Goal: Task Accomplishment & Management: Use online tool/utility

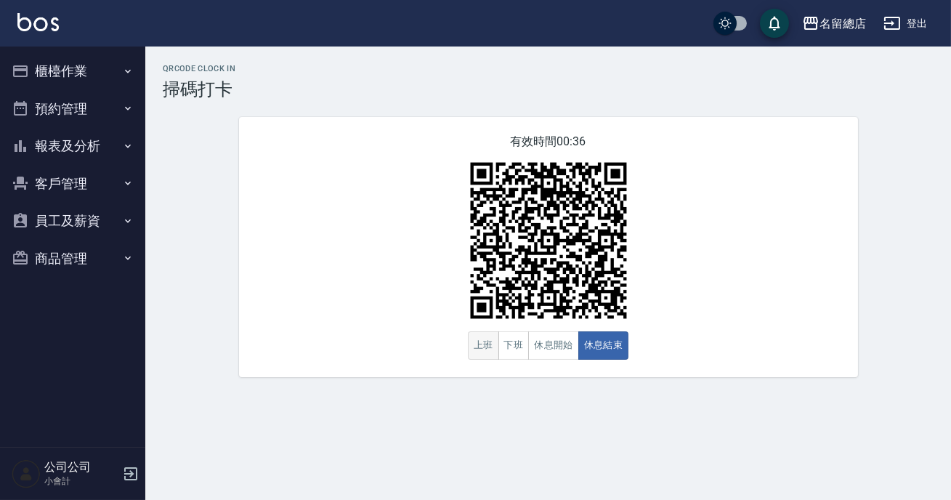
click at [476, 353] on button "上班" at bounding box center [483, 345] width 31 height 28
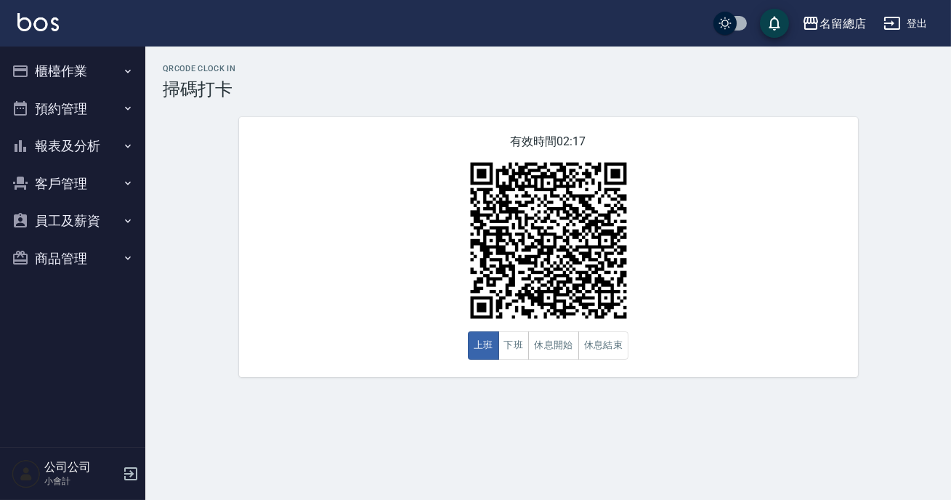
click at [466, 348] on div "有效時間 02:17 上班 下班 休息開始 休息結束" at bounding box center [548, 247] width 619 height 260
click at [81, 76] on button "櫃檯作業" at bounding box center [73, 71] width 134 height 38
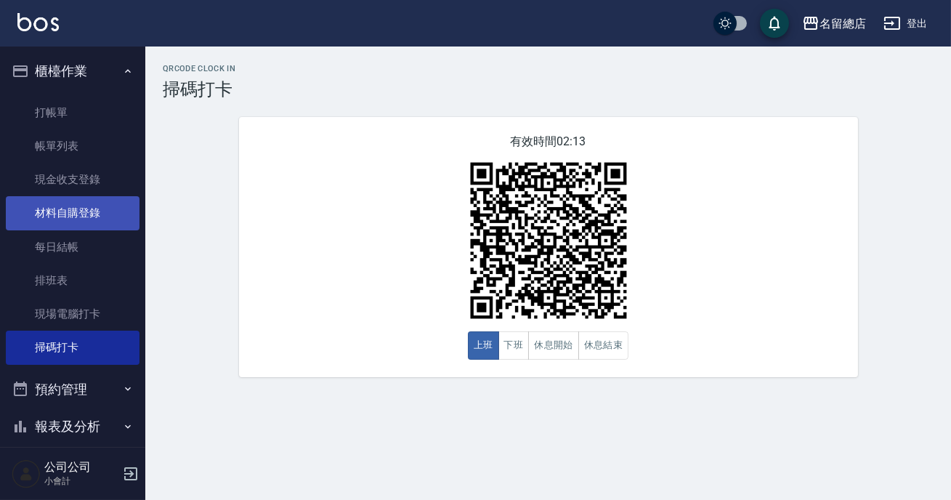
click at [80, 213] on link "材料自購登錄" at bounding box center [73, 212] width 134 height 33
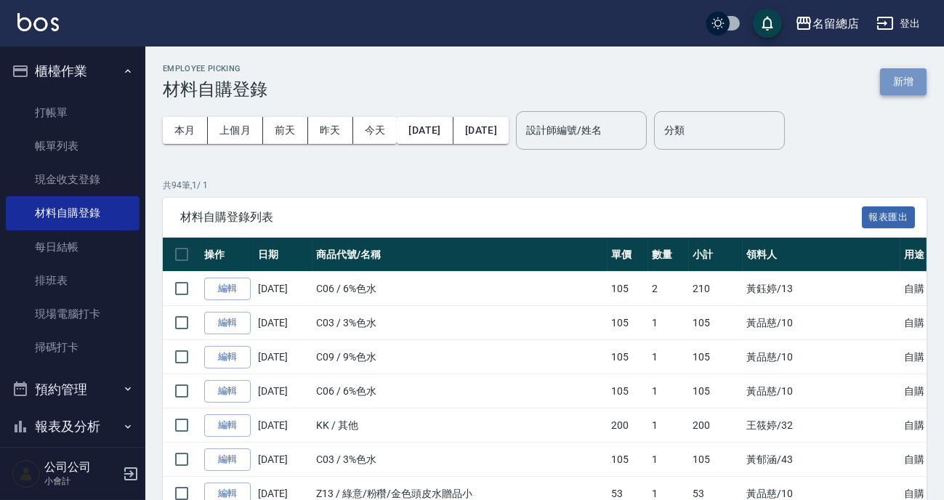
click at [906, 84] on button "新增" at bounding box center [903, 81] width 46 height 27
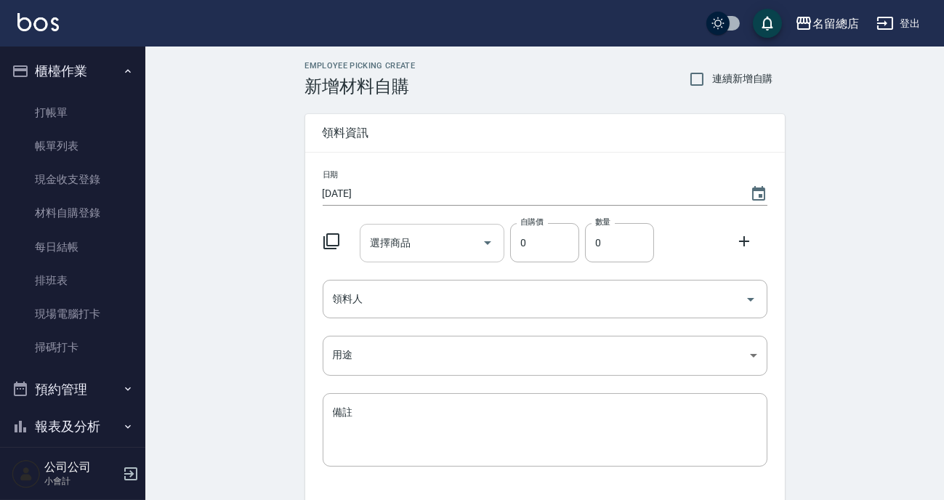
click at [445, 240] on input "選擇商品" at bounding box center [421, 242] width 110 height 25
type input "節"
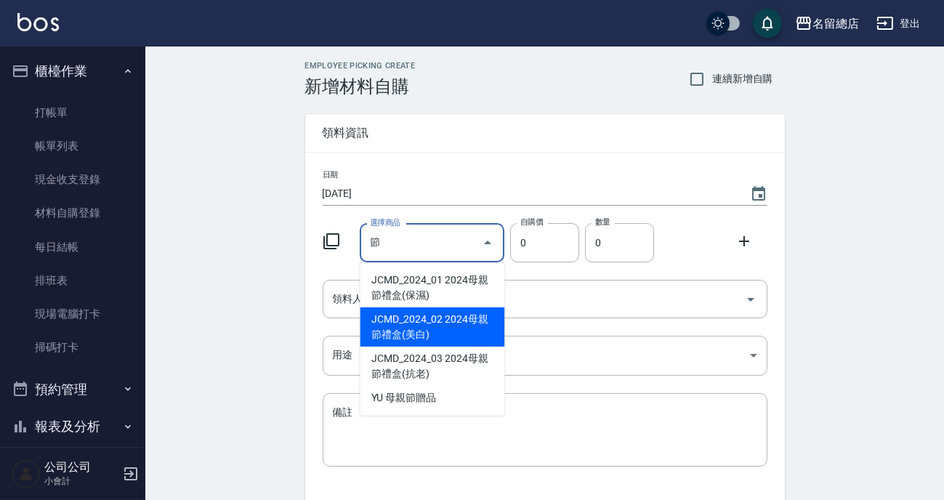
click at [414, 238] on input "節" at bounding box center [421, 242] width 110 height 25
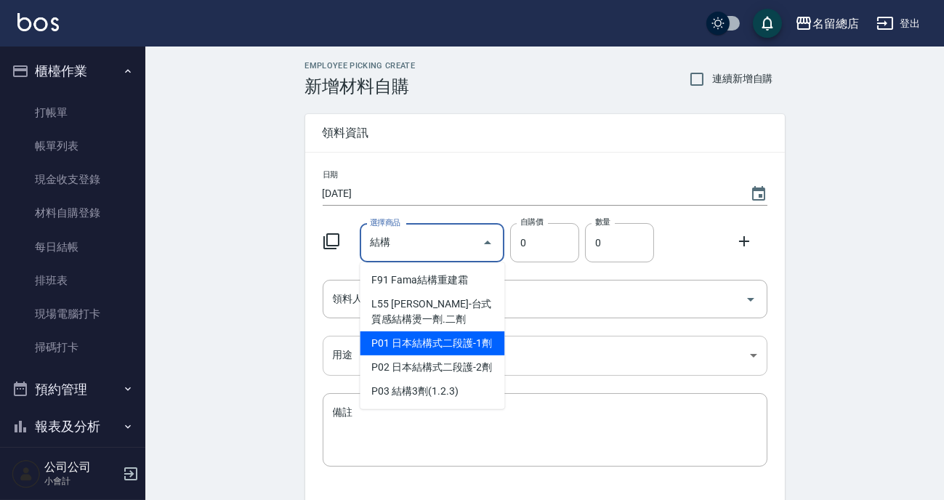
click at [411, 342] on li "P01 日本結構式二段護-1劑" at bounding box center [432, 343] width 145 height 24
type input "日本結構式二段護-1劑"
type input "1170"
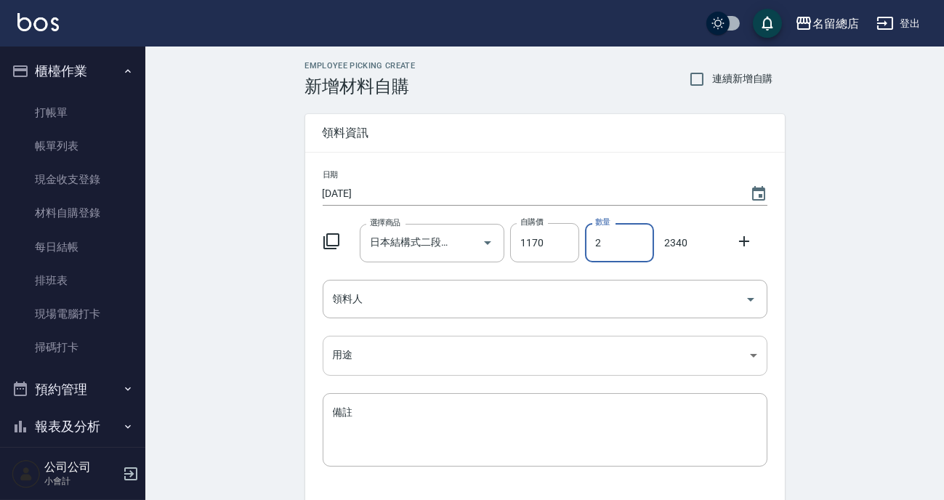
type input "2"
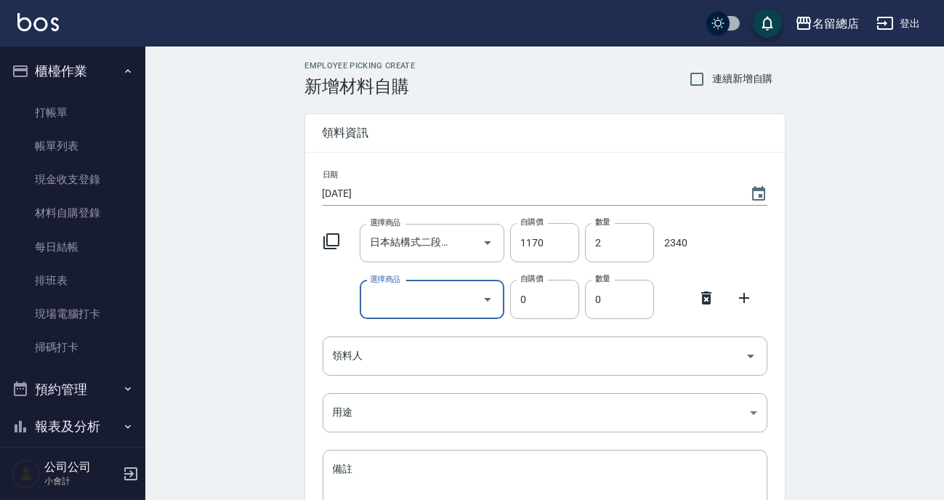
click at [707, 306] on icon at bounding box center [705, 297] width 17 height 17
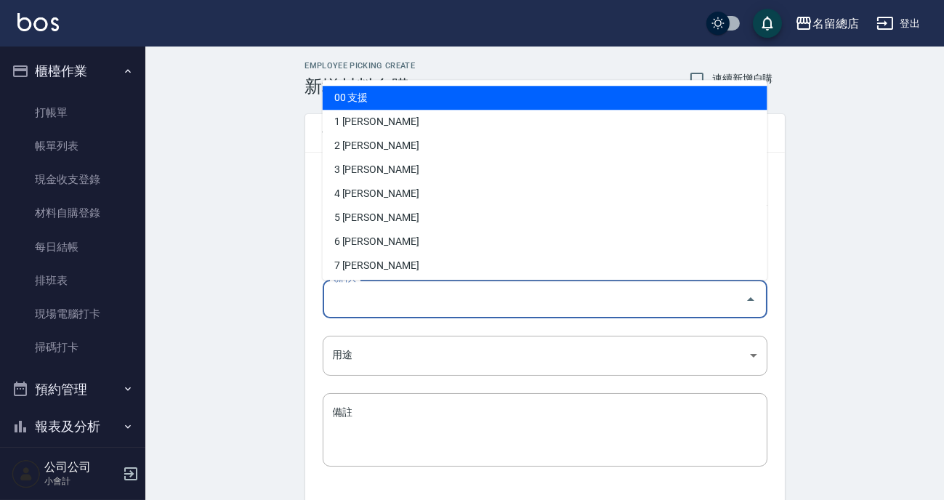
click at [386, 304] on input "領料人" at bounding box center [534, 298] width 410 height 25
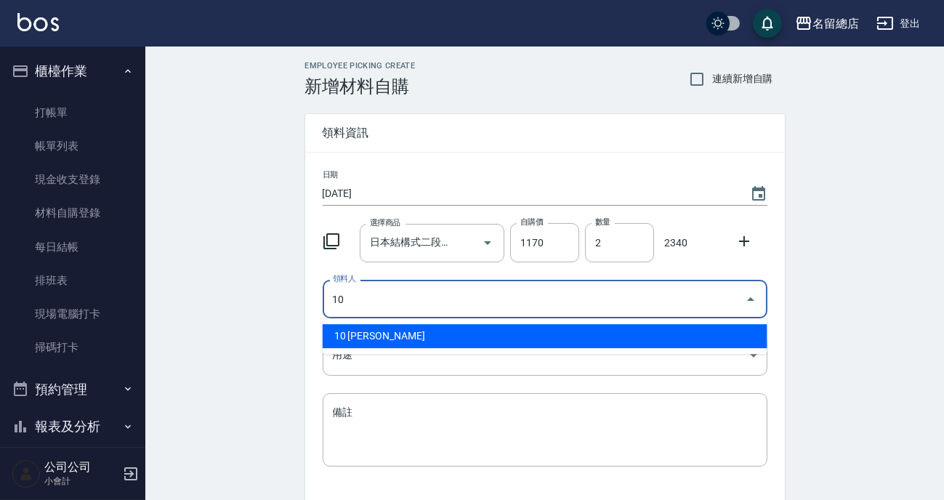
click at [548, 334] on li "10 [PERSON_NAME]" at bounding box center [545, 336] width 445 height 24
type input "10 [PERSON_NAME]"
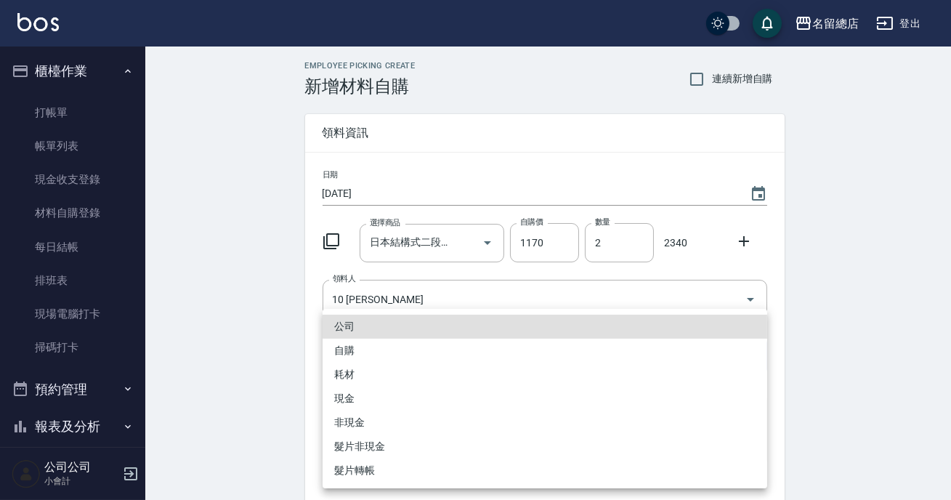
click at [467, 349] on body "名留總店 登出 櫃檯作業 打帳單 帳單列表 現金收支登錄 材料自購登錄 每日結帳 排班表 現場電腦打卡 掃碼打卡 預約管理 預約管理 單日預約紀錄 單週預約紀…" at bounding box center [475, 299] width 951 height 599
click at [384, 350] on li "自購" at bounding box center [545, 350] width 445 height 24
type input "自購"
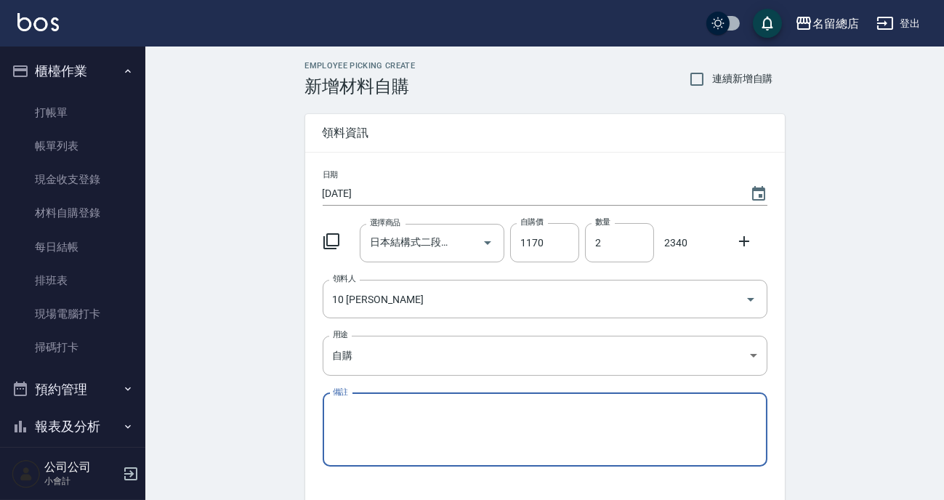
scroll to position [100, 0]
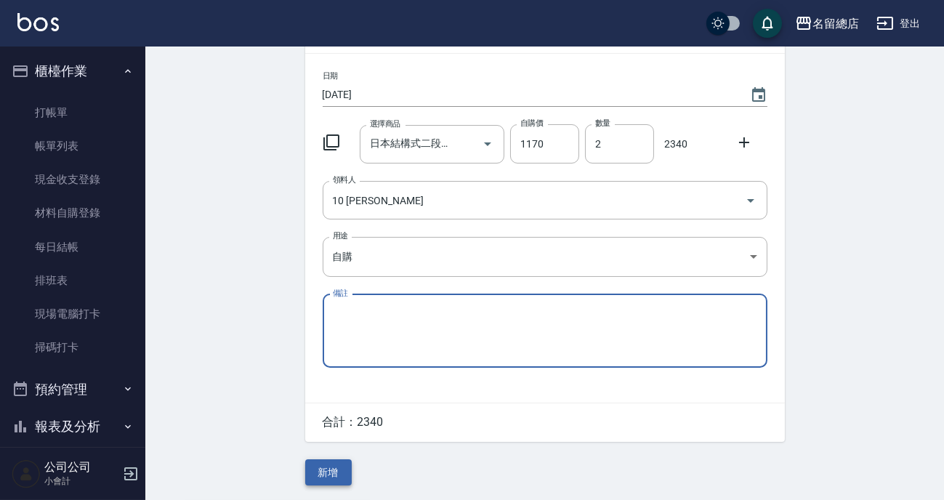
click at [330, 479] on button "新增" at bounding box center [328, 472] width 46 height 27
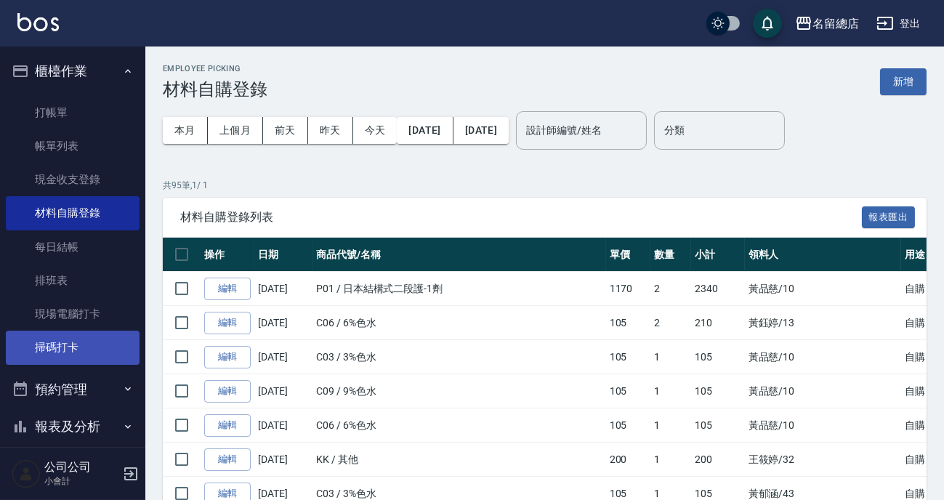
click at [77, 340] on link "掃碼打卡" at bounding box center [73, 346] width 134 height 33
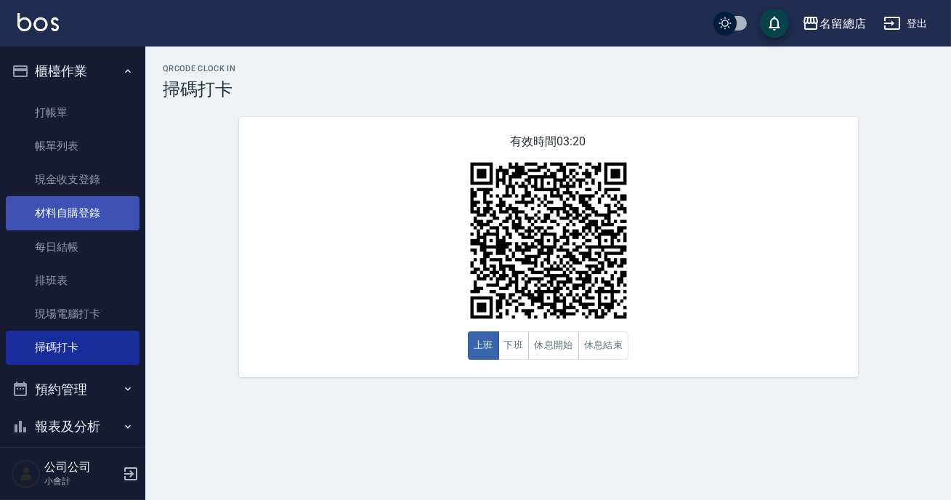
drag, startPoint x: 102, startPoint y: 203, endPoint x: 81, endPoint y: 204, distance: 20.4
click at [102, 204] on link "材料自購登錄" at bounding box center [73, 212] width 134 height 33
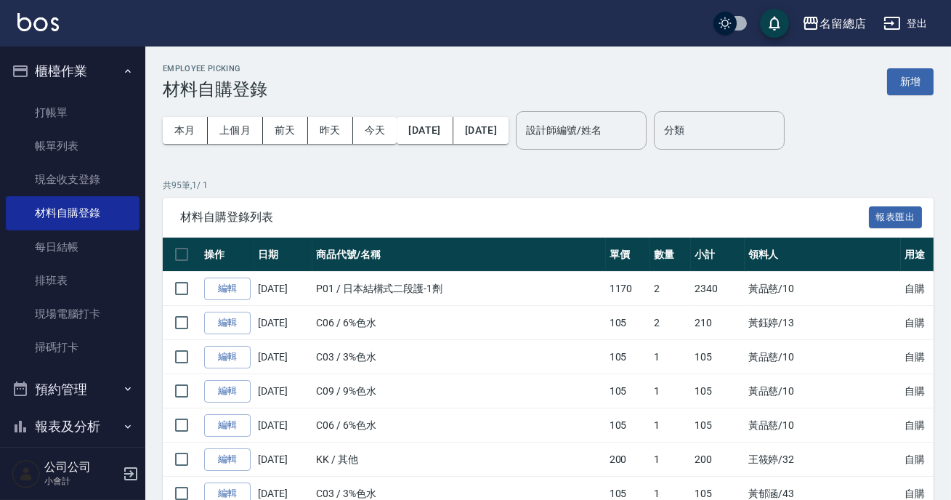
drag, startPoint x: 81, startPoint y: 204, endPoint x: 610, endPoint y: 152, distance: 531.4
click at [81, 203] on link "材料自購登錄" at bounding box center [73, 212] width 134 height 33
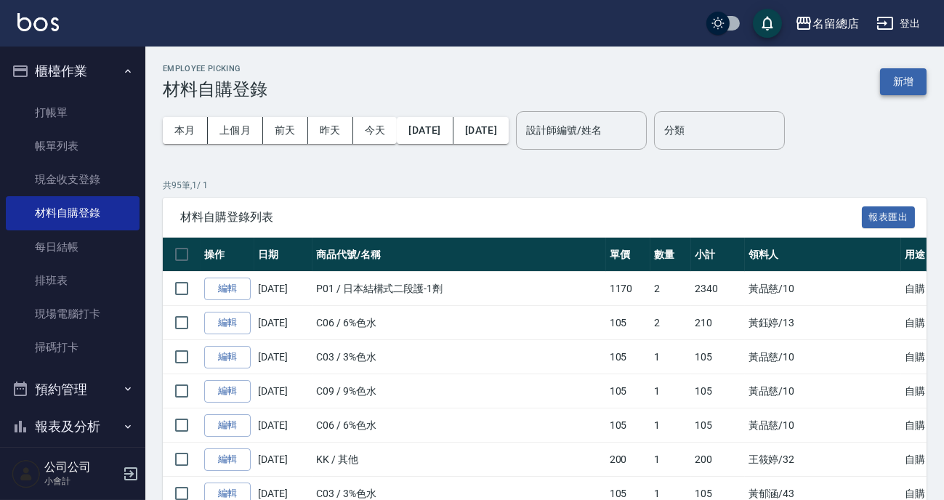
click at [892, 82] on button "新增" at bounding box center [903, 81] width 46 height 27
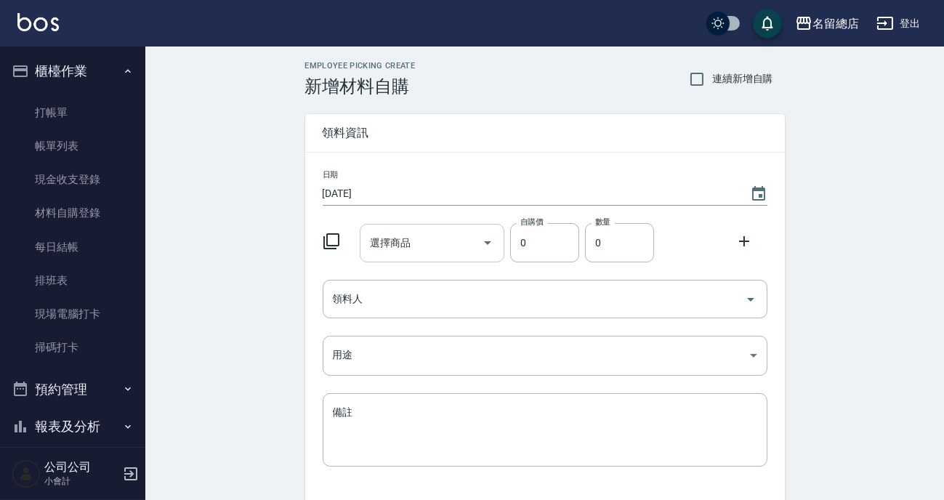
click at [398, 251] on input "選擇商品" at bounding box center [421, 242] width 110 height 25
type input "T"
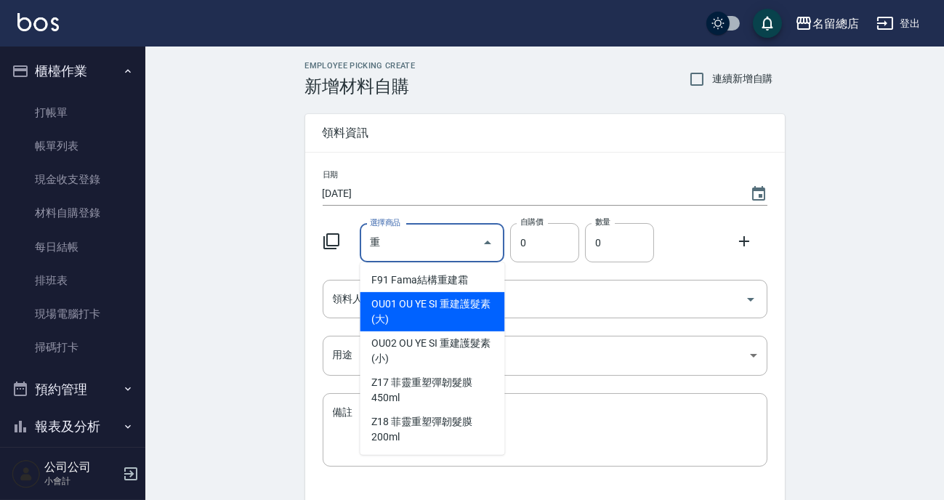
click at [471, 312] on li "OU01 OU YE SI 重建護髮素(大)" at bounding box center [432, 311] width 145 height 39
type input "OU YE SI 重建護髮素(大)"
type input "750"
type input "1"
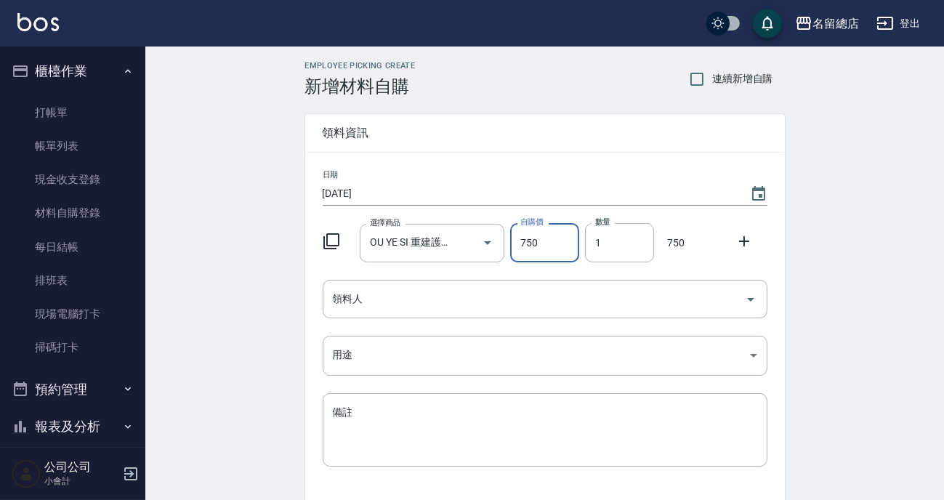
click at [471, 312] on input "領料人" at bounding box center [534, 298] width 410 height 25
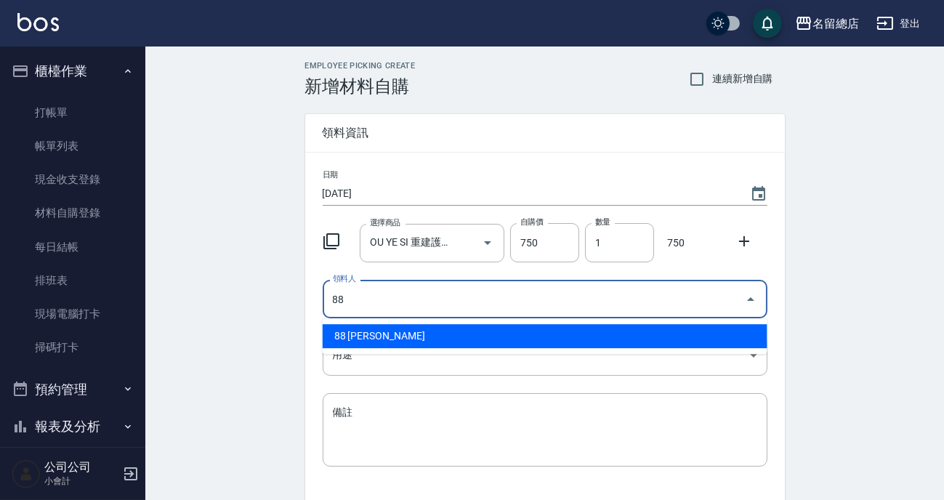
type input "88 [PERSON_NAME]"
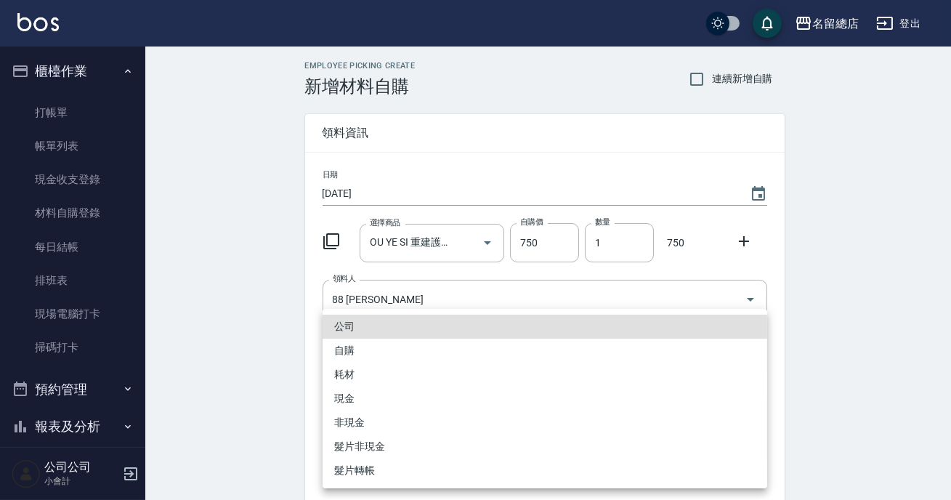
click at [406, 349] on li "自購" at bounding box center [545, 350] width 445 height 24
type input "自購"
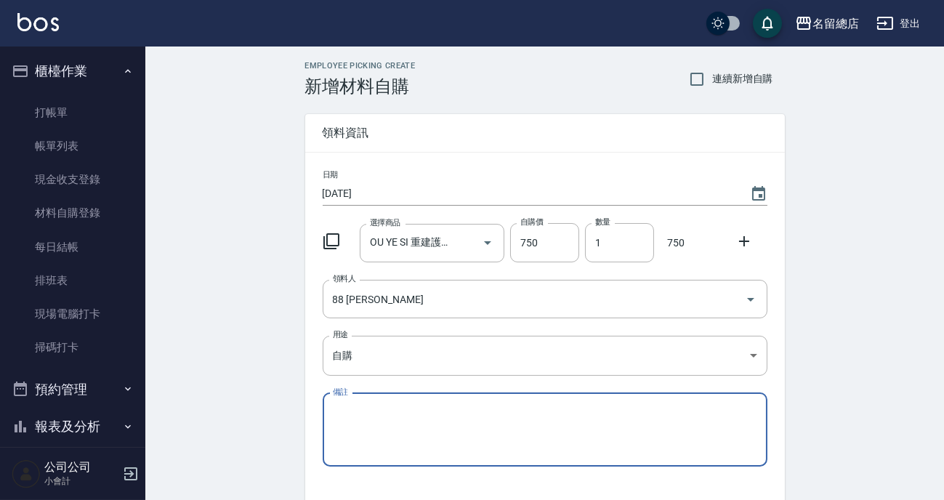
scroll to position [100, 0]
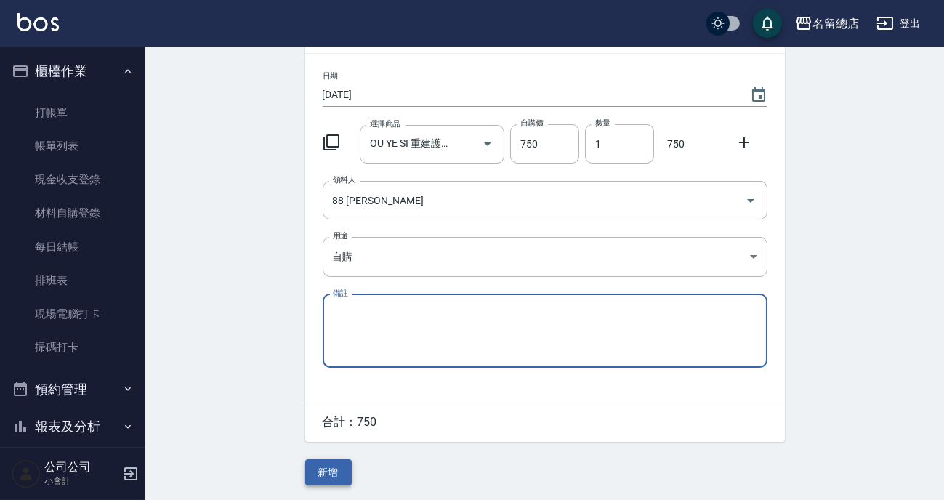
click at [341, 459] on button "新增" at bounding box center [328, 472] width 46 height 27
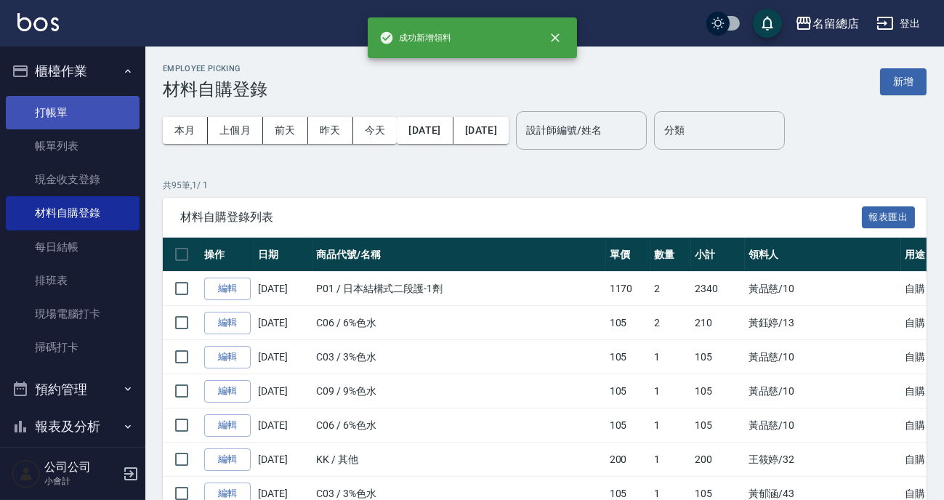
click at [55, 108] on link "打帳單" at bounding box center [73, 112] width 134 height 33
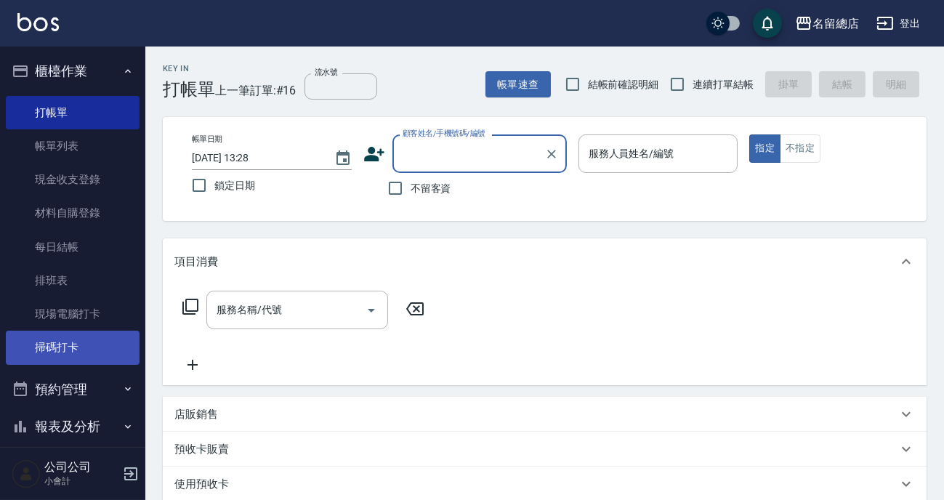
click at [38, 348] on link "掃碼打卡" at bounding box center [73, 346] width 134 height 33
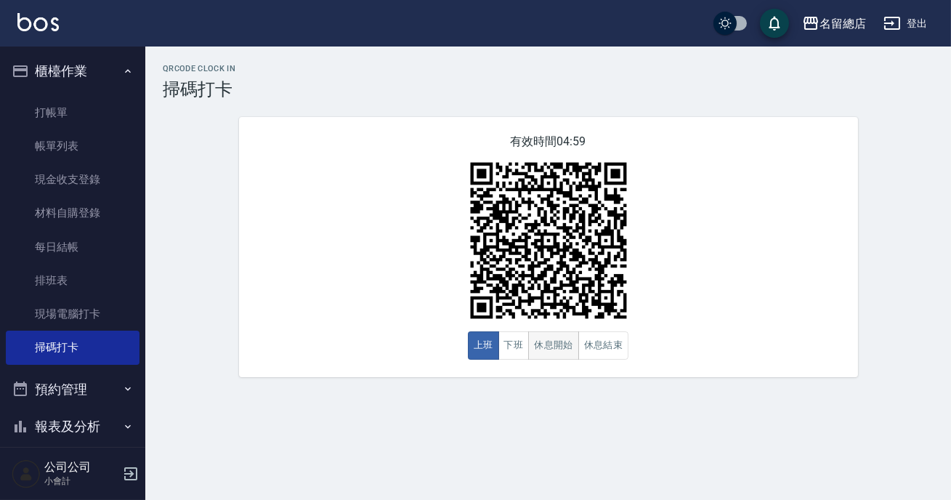
click at [552, 345] on button "休息開始" at bounding box center [553, 345] width 51 height 28
